Goal: Navigation & Orientation: Find specific page/section

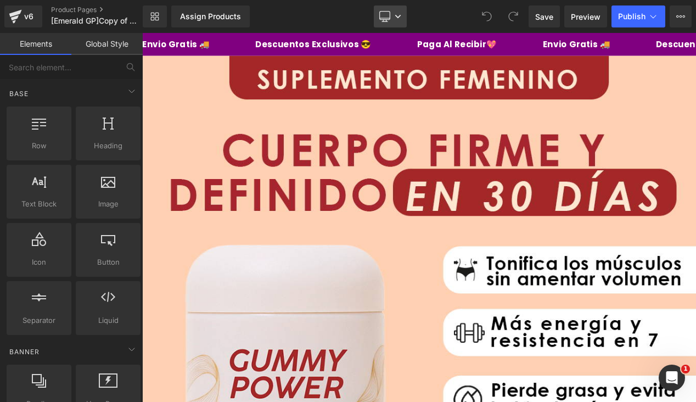
click at [398, 19] on icon at bounding box center [397, 16] width 7 height 7
click at [225, 16] on div "Assign Products" at bounding box center [210, 16] width 61 height 9
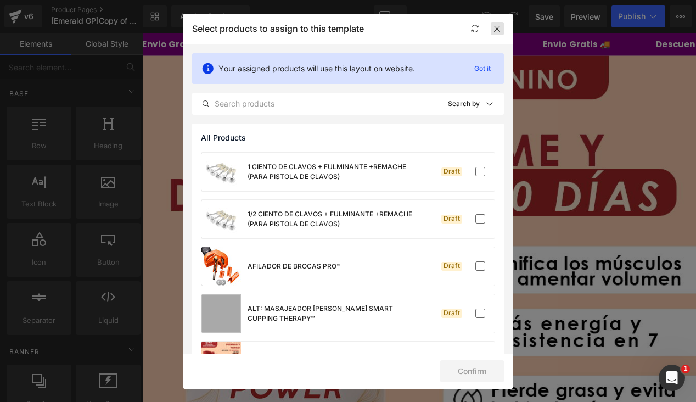
click at [494, 32] on icon at bounding box center [497, 28] width 9 height 9
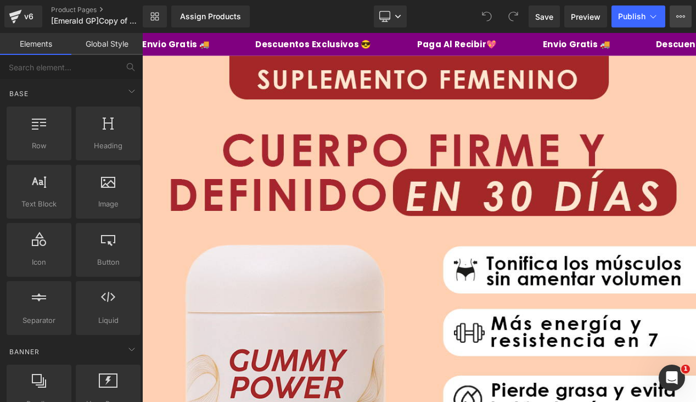
click at [647, 16] on icon at bounding box center [680, 16] width 9 height 9
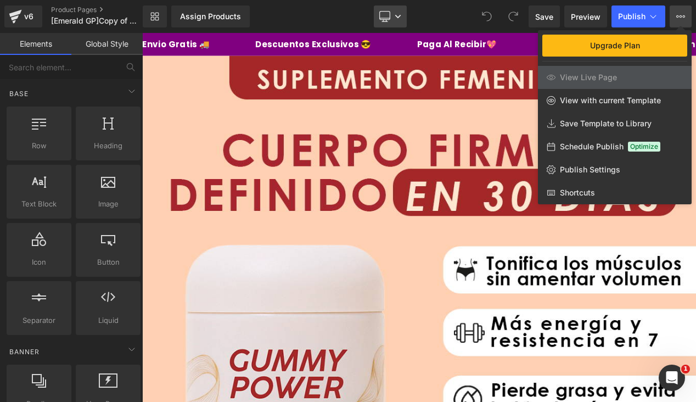
click at [391, 18] on link "Desktop" at bounding box center [390, 16] width 33 height 22
click at [451, 15] on div "Library Assign Products Product Preview No product match your search. Please tr…" at bounding box center [419, 16] width 553 height 22
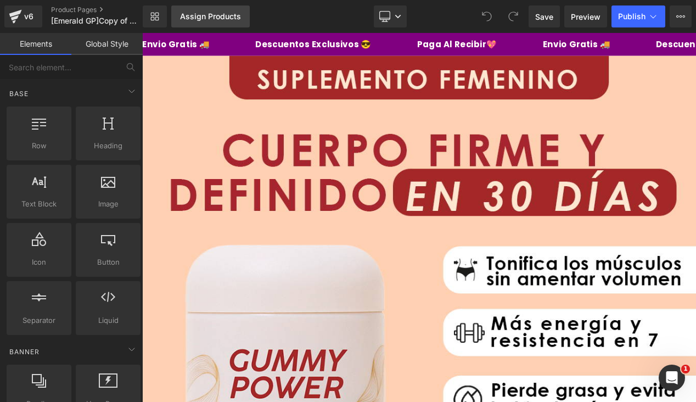
click at [233, 22] on link "Assign Products" at bounding box center [210, 16] width 78 height 22
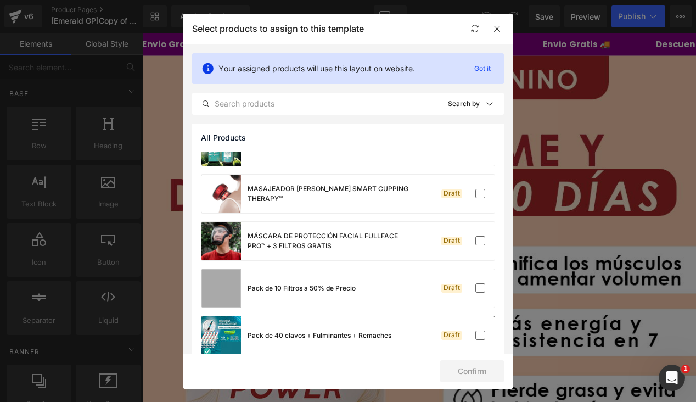
scroll to position [797, 0]
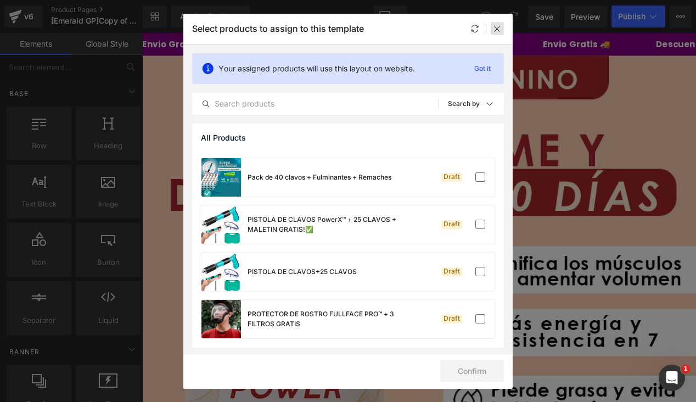
click at [501, 29] on div at bounding box center [496, 28] width 13 height 13
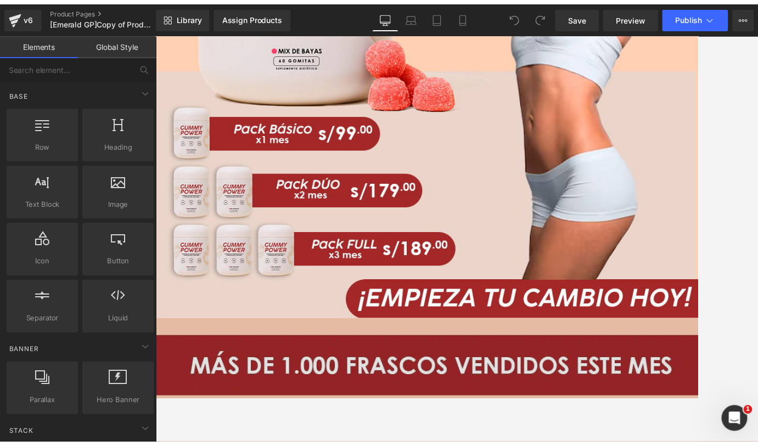
scroll to position [0, 0]
